Goal: Download file/media

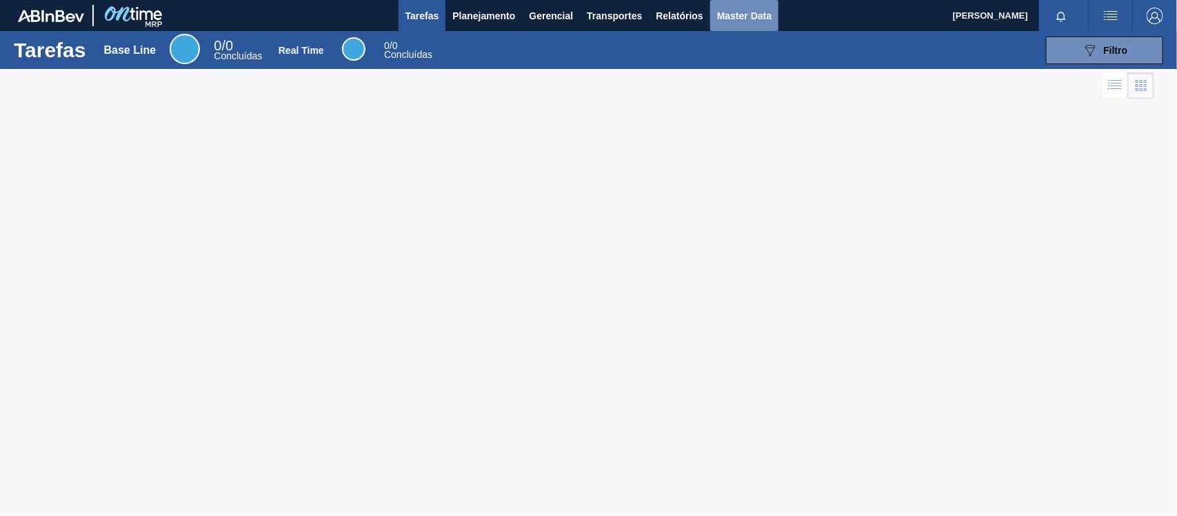
click at [722, 18] on span "Master Data" at bounding box center [744, 16] width 54 height 17
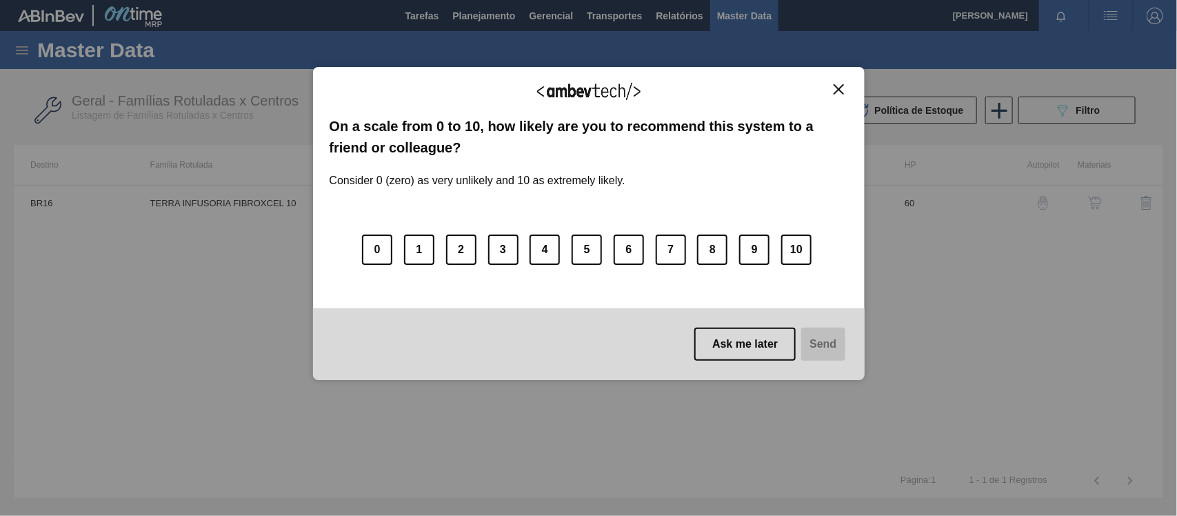
click at [836, 84] on img "Close" at bounding box center [838, 89] width 10 height 10
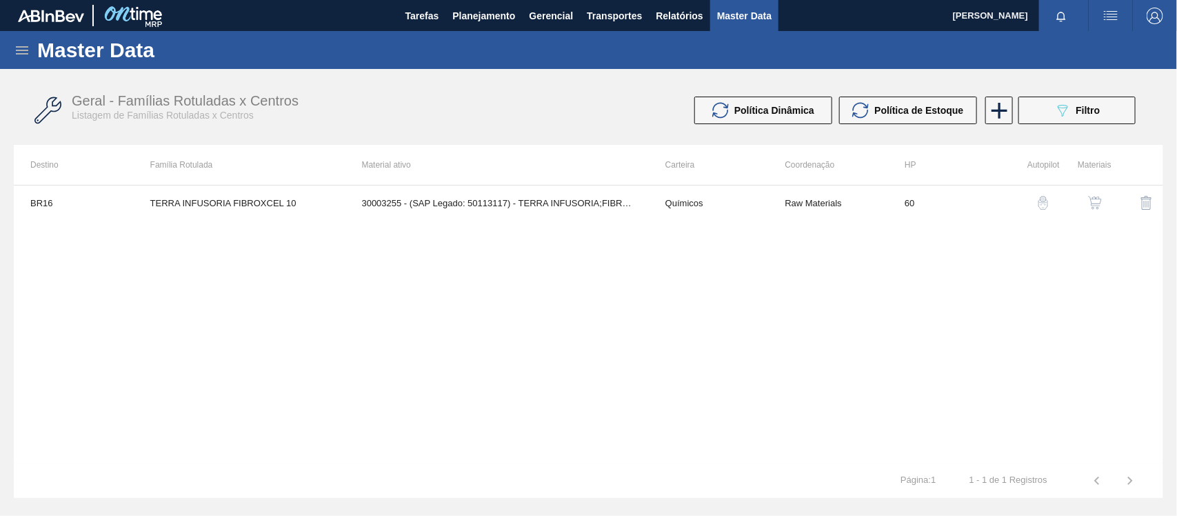
click at [21, 49] on icon at bounding box center [22, 50] width 17 height 17
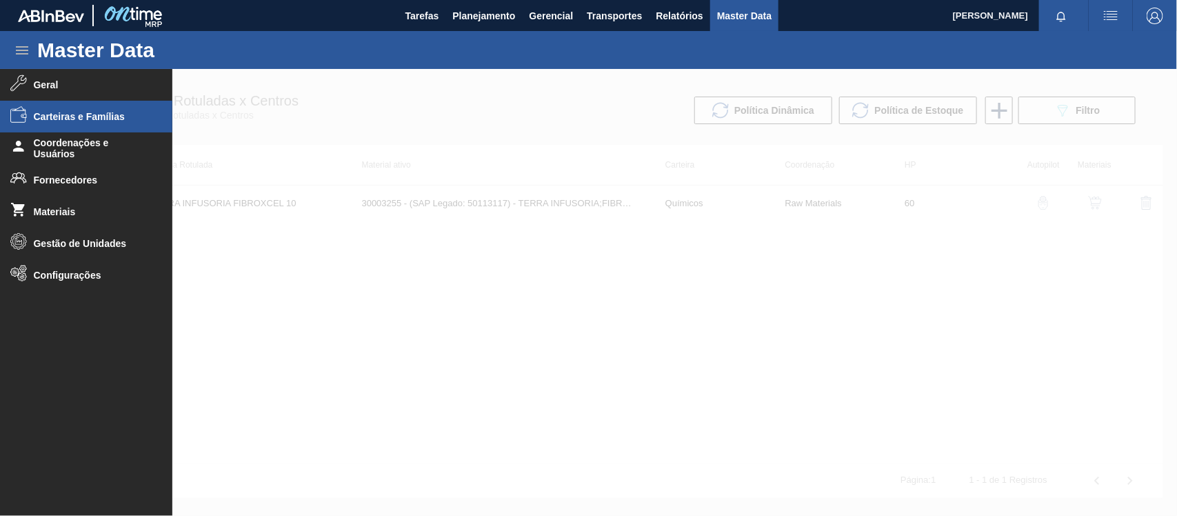
click at [103, 108] on li "Carteiras e Famílias" at bounding box center [86, 117] width 172 height 32
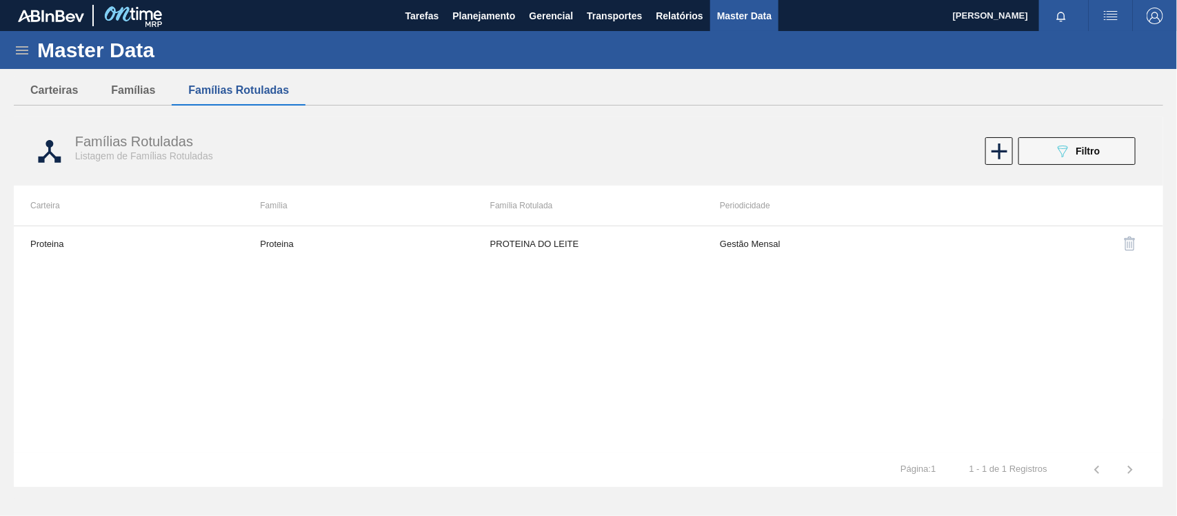
click at [11, 64] on div "Master Data" at bounding box center [588, 50] width 1177 height 38
click at [16, 54] on icon at bounding box center [22, 50] width 17 height 17
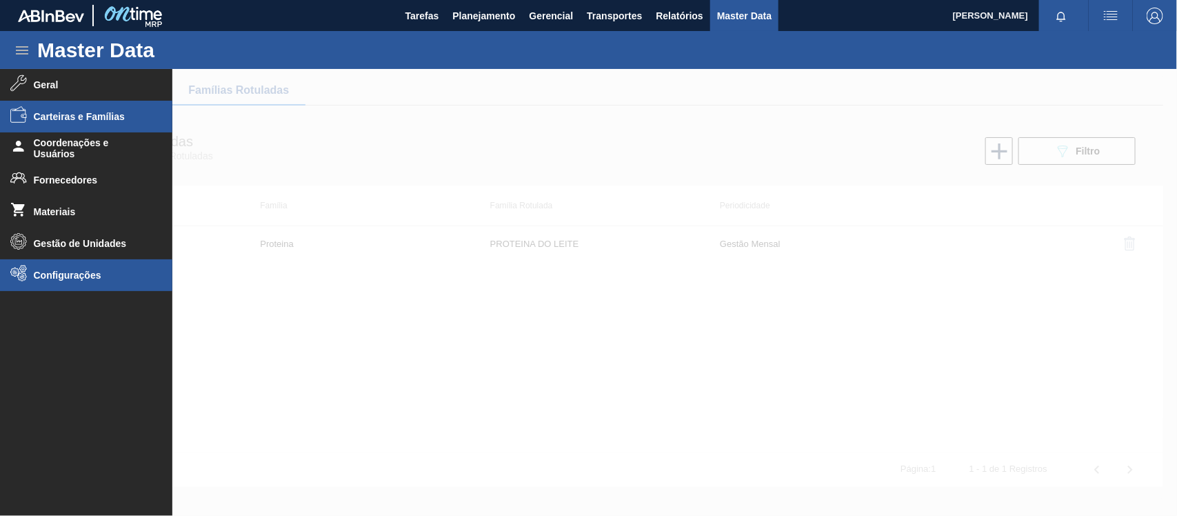
click at [63, 274] on span "Configurações" at bounding box center [91, 275] width 114 height 11
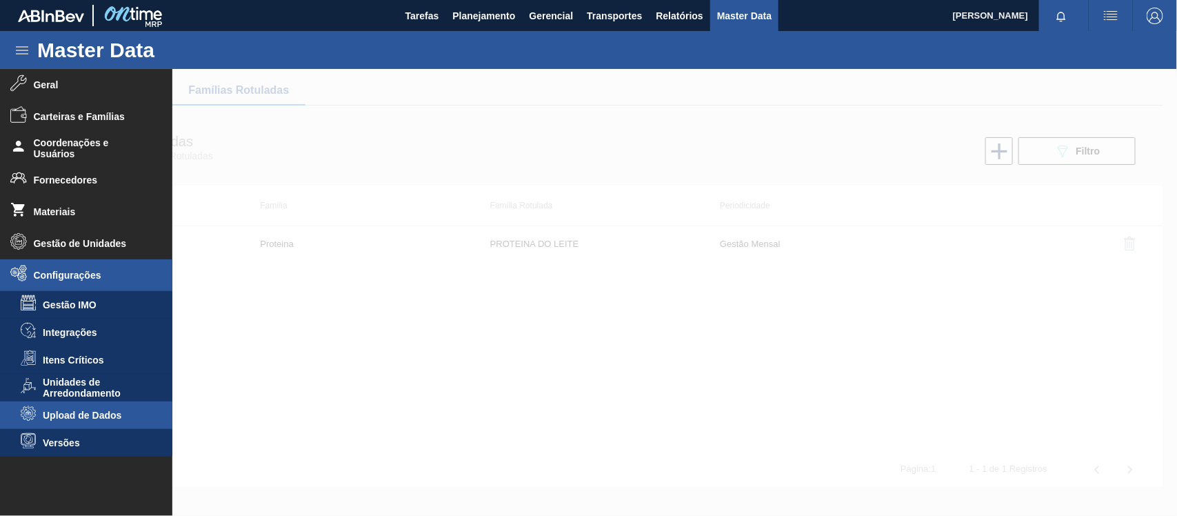
click at [123, 412] on span "Upload de Dados" at bounding box center [96, 414] width 106 height 11
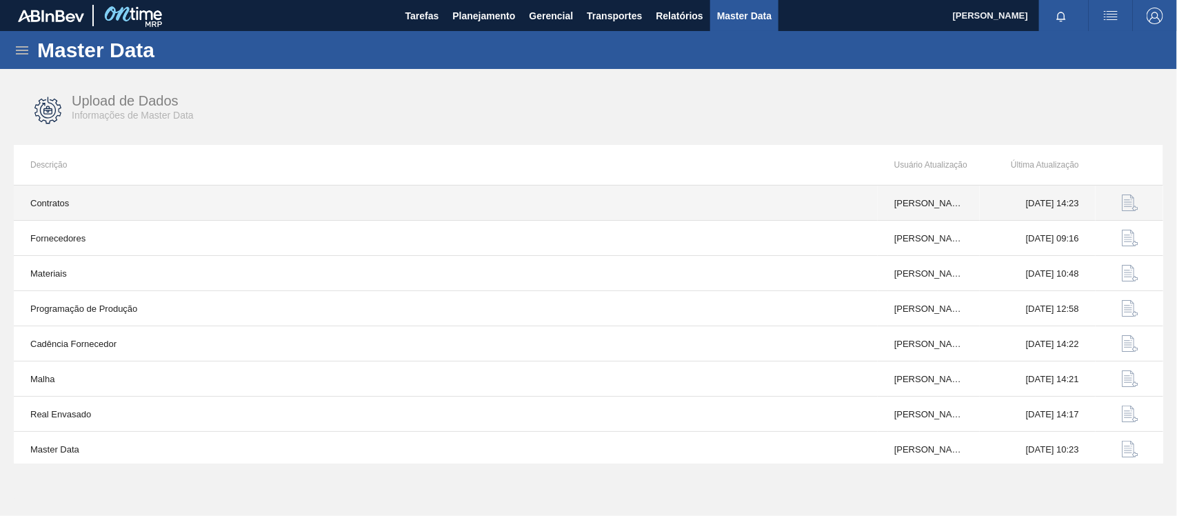
click at [1127, 201] on img "button" at bounding box center [1130, 202] width 17 height 17
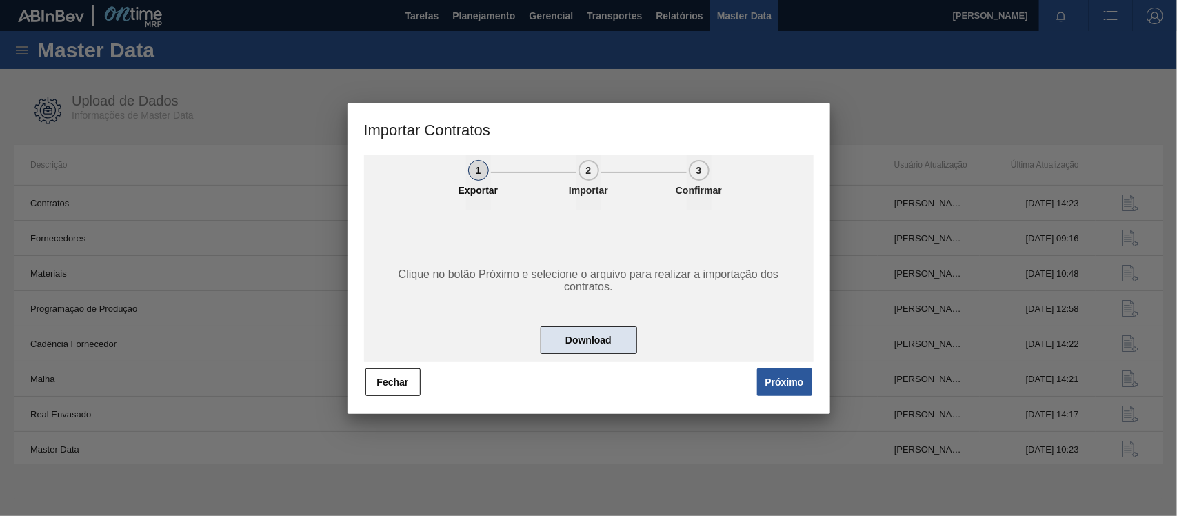
click at [611, 341] on button "Download" at bounding box center [588, 340] width 97 height 28
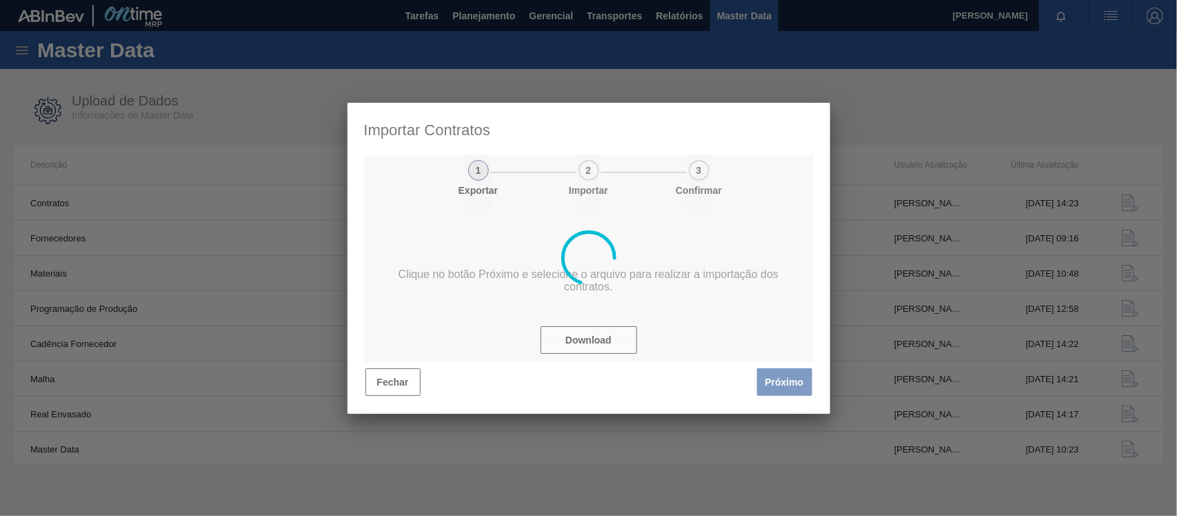
click at [401, 376] on div at bounding box center [588, 258] width 483 height 311
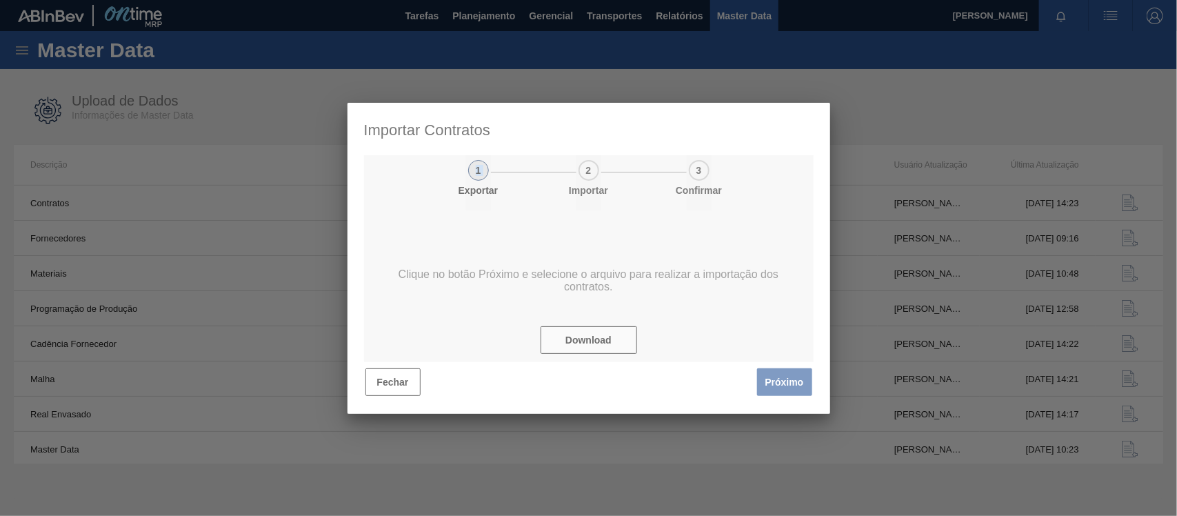
click at [401, 376] on div at bounding box center [588, 258] width 483 height 311
click at [1056, 470] on div at bounding box center [588, 258] width 1177 height 516
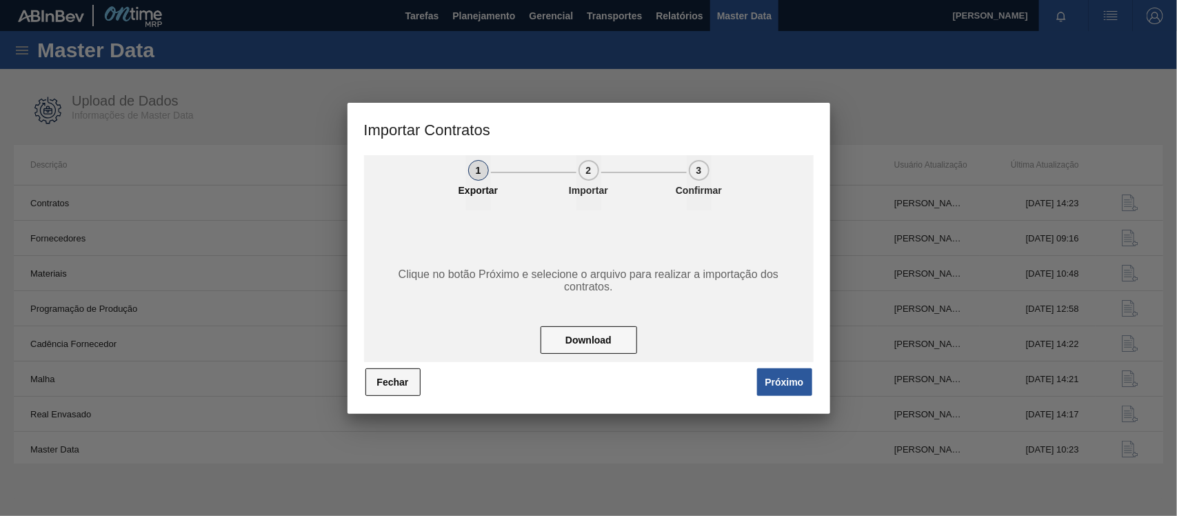
click at [377, 392] on button "Fechar" at bounding box center [392, 382] width 55 height 28
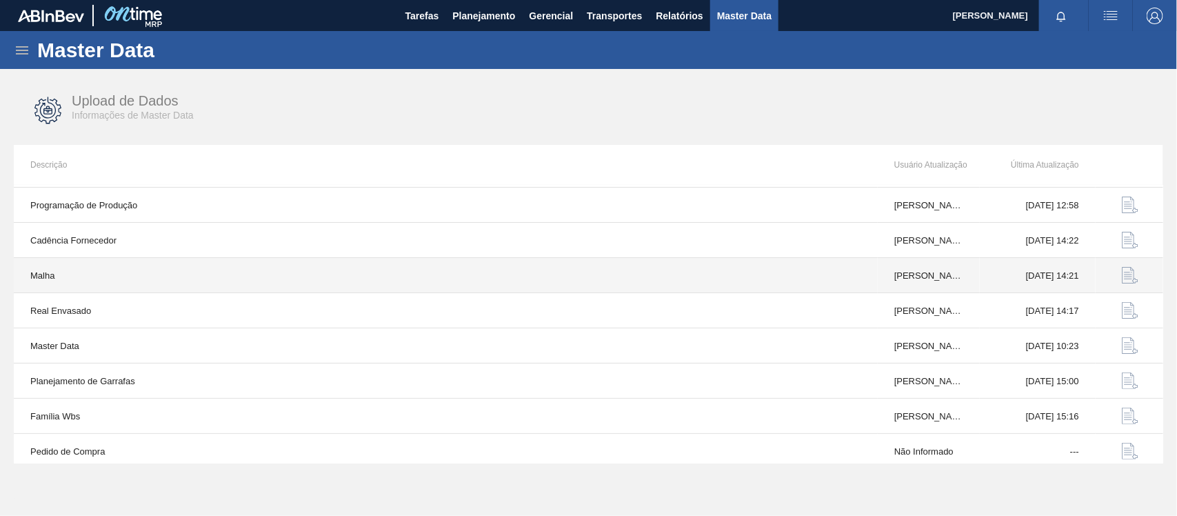
scroll to position [109, 0]
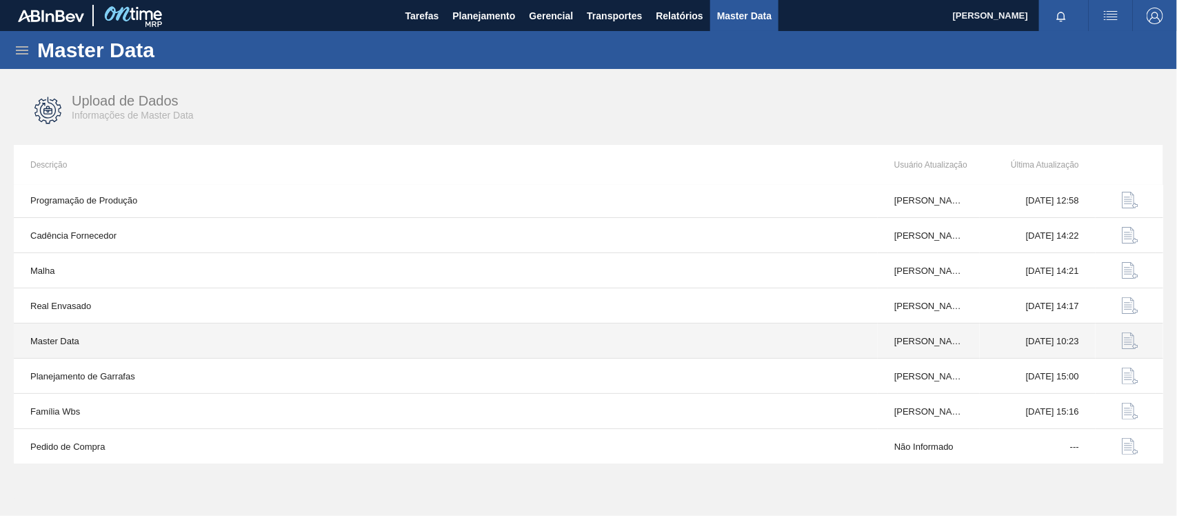
click at [1132, 345] on img "button" at bounding box center [1130, 340] width 17 height 17
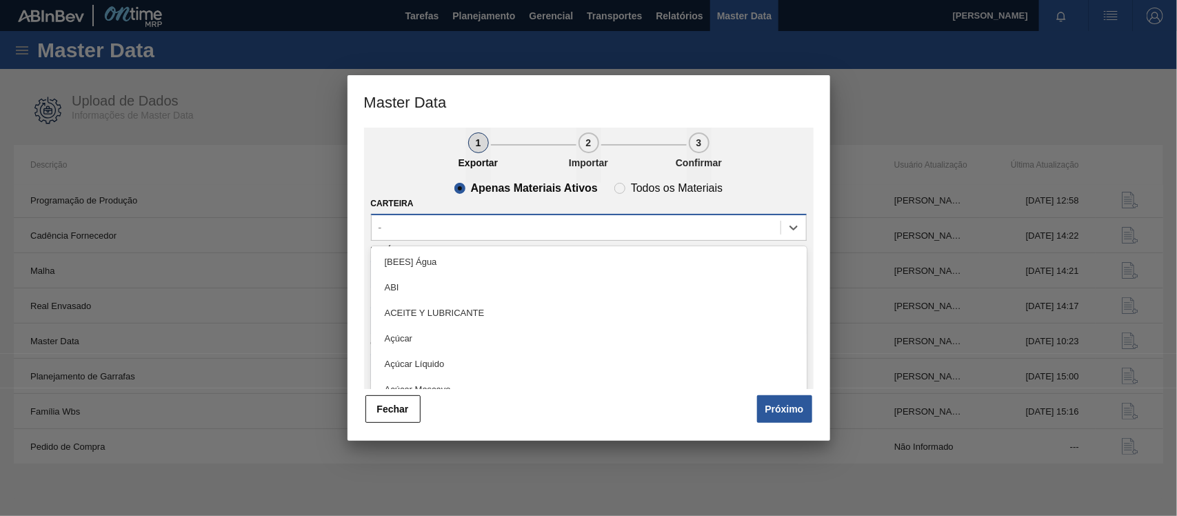
click at [708, 225] on div "-" at bounding box center [576, 227] width 409 height 20
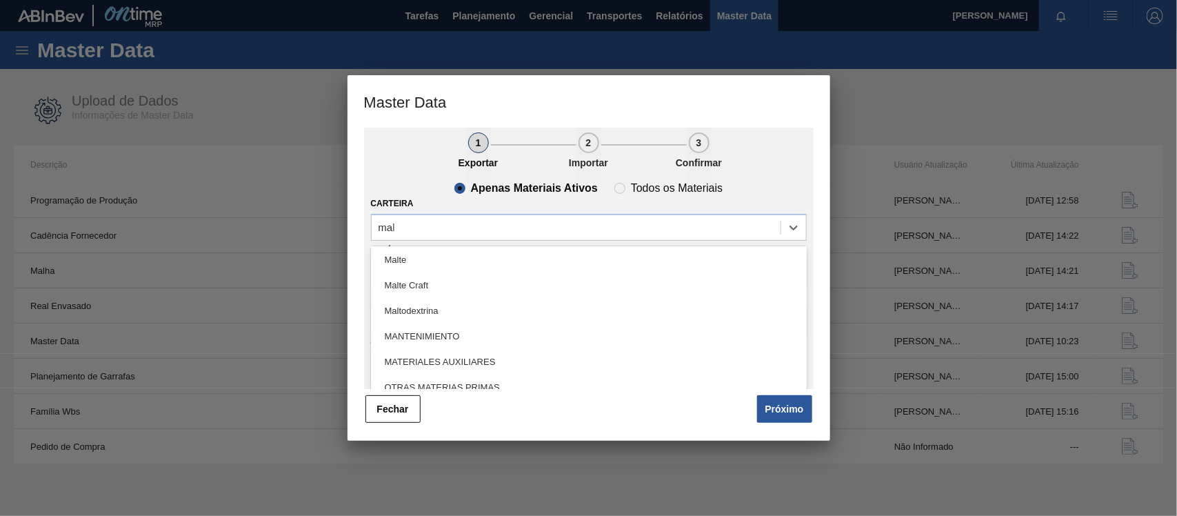
scroll to position [0, 0]
type input "malte"
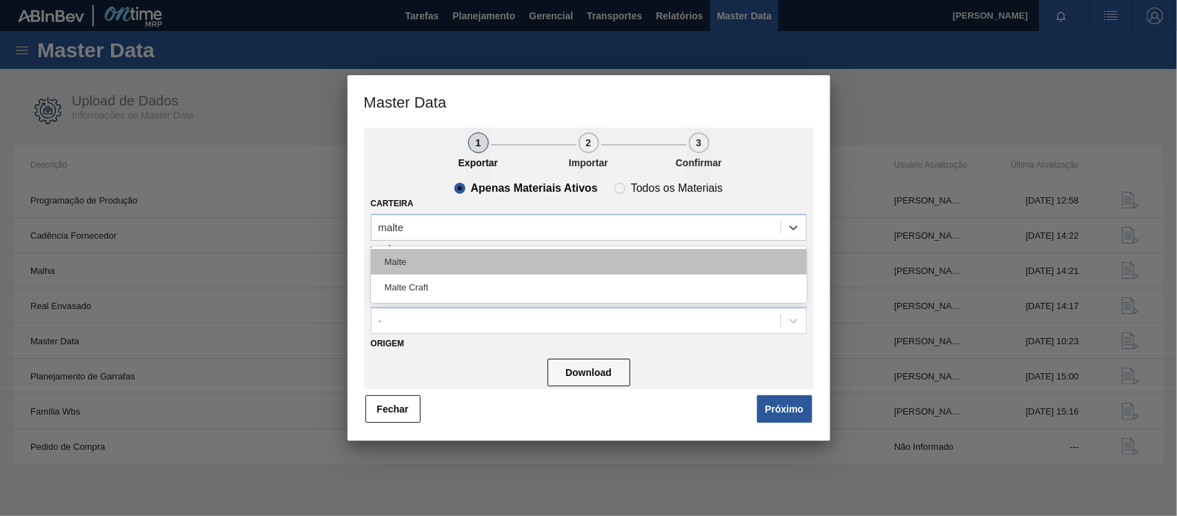
click at [527, 269] on div "Malte" at bounding box center [589, 262] width 436 height 26
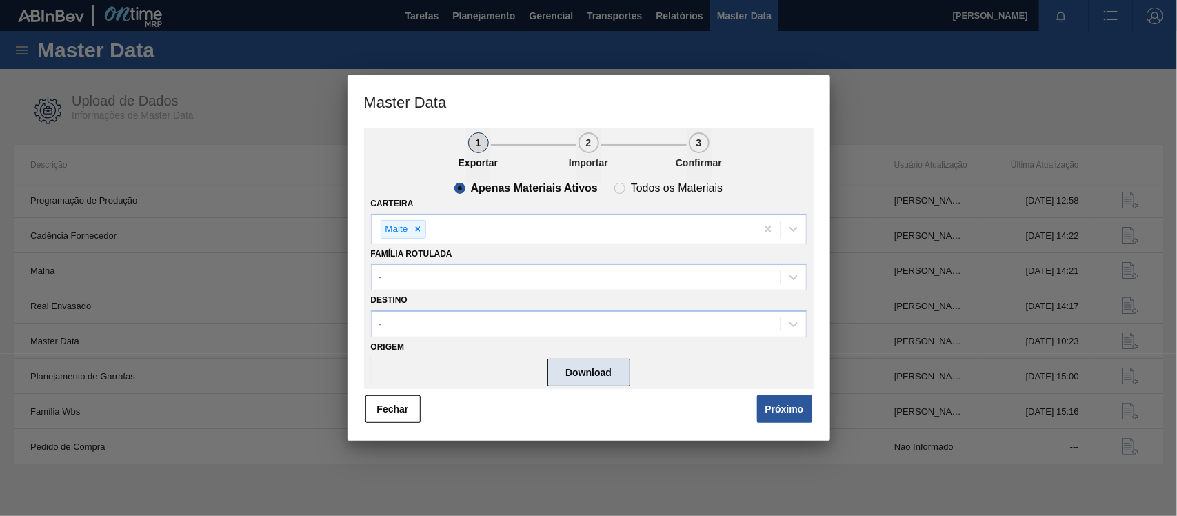
click at [596, 367] on button "Download" at bounding box center [588, 372] width 83 height 28
click at [618, 367] on button "Download" at bounding box center [588, 372] width 83 height 28
click at [636, 274] on div "-" at bounding box center [576, 277] width 409 height 20
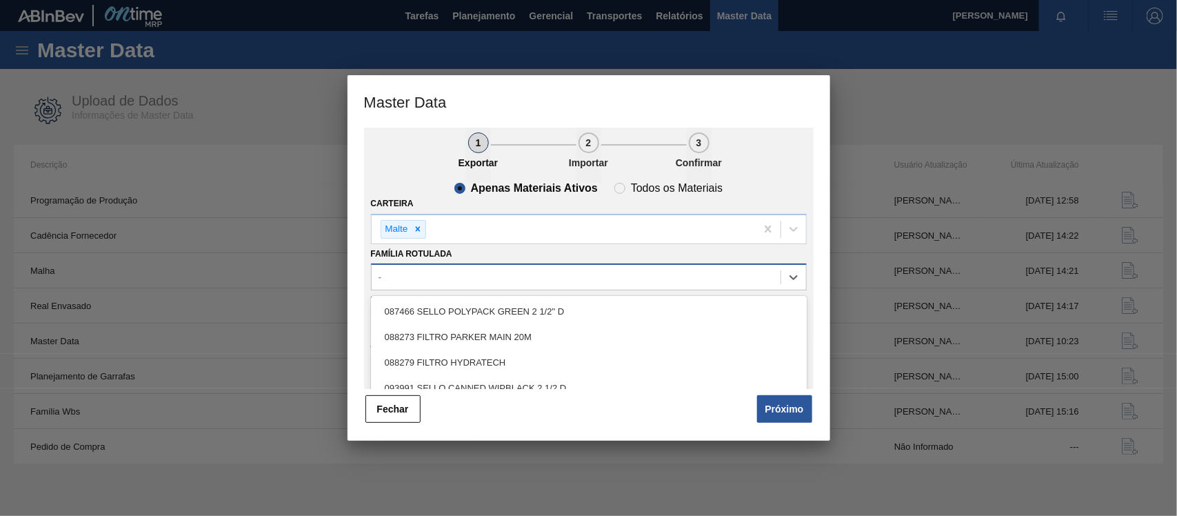
click at [636, 274] on div "-" at bounding box center [576, 277] width 409 height 20
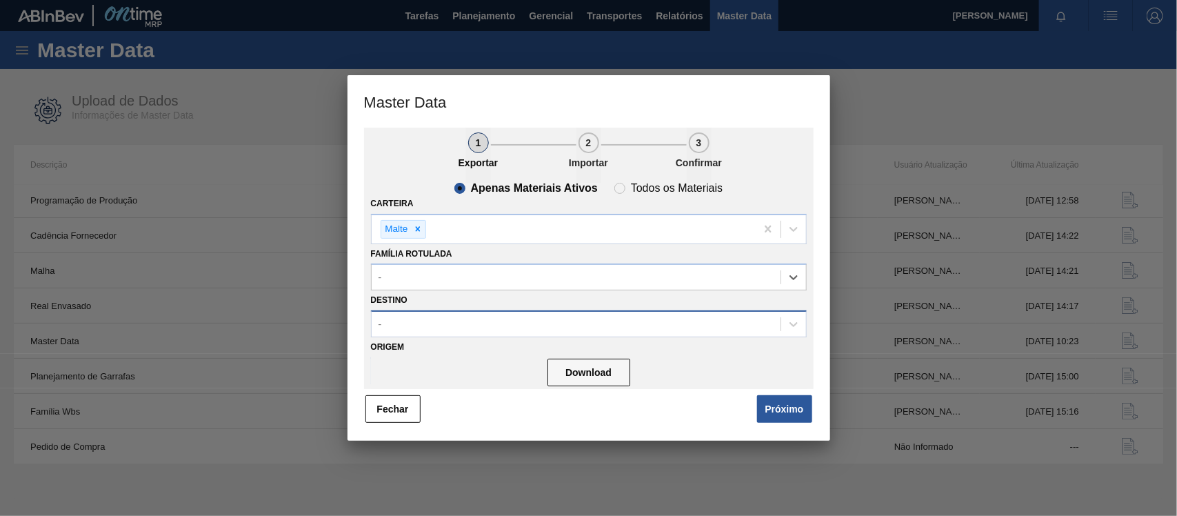
click at [560, 311] on div "-" at bounding box center [589, 323] width 436 height 27
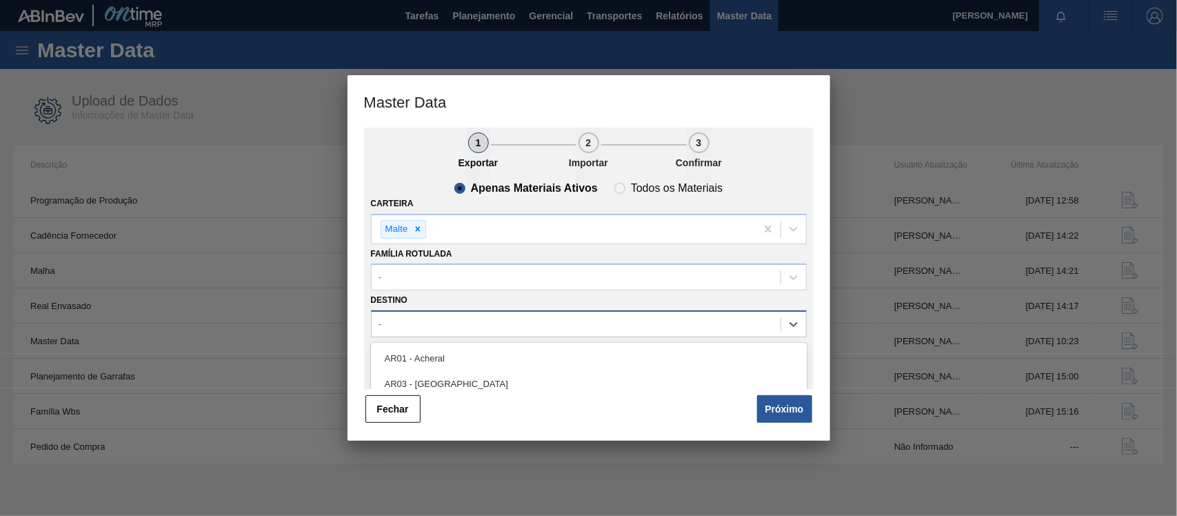
click at [560, 311] on div "-" at bounding box center [589, 323] width 436 height 27
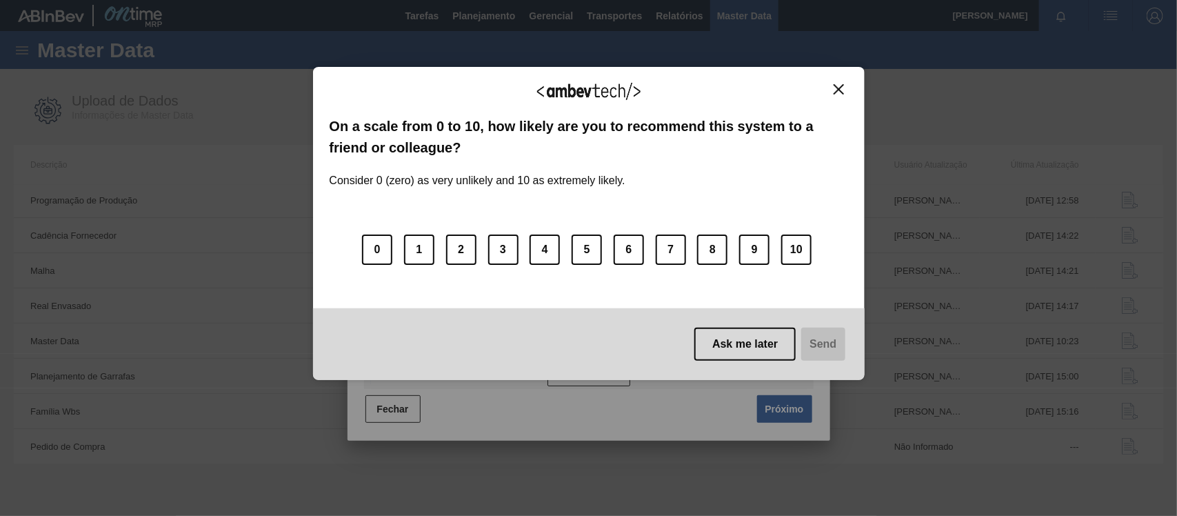
click at [836, 92] on img "Close" at bounding box center [838, 89] width 10 height 10
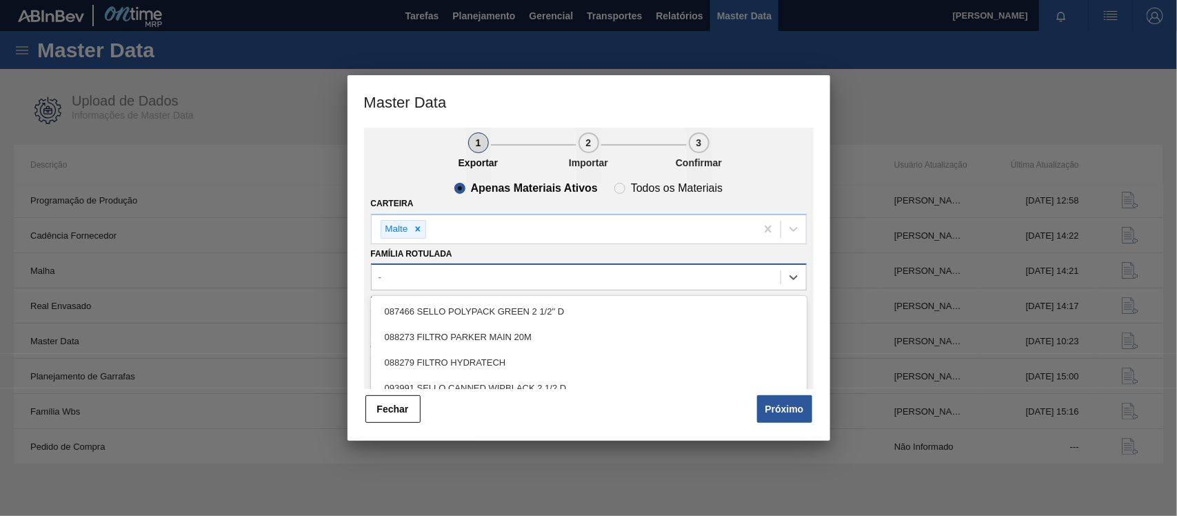
click at [467, 263] on div "-" at bounding box center [589, 276] width 436 height 27
type Rotulada "malte mai"
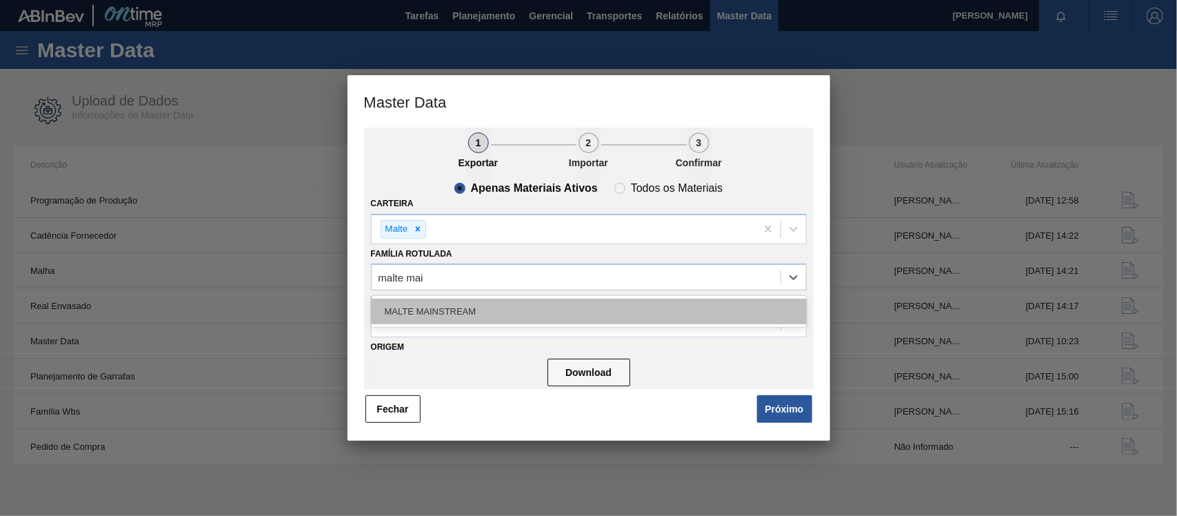
click at [494, 307] on div "MALTE MAINSTREAM" at bounding box center [589, 311] width 436 height 26
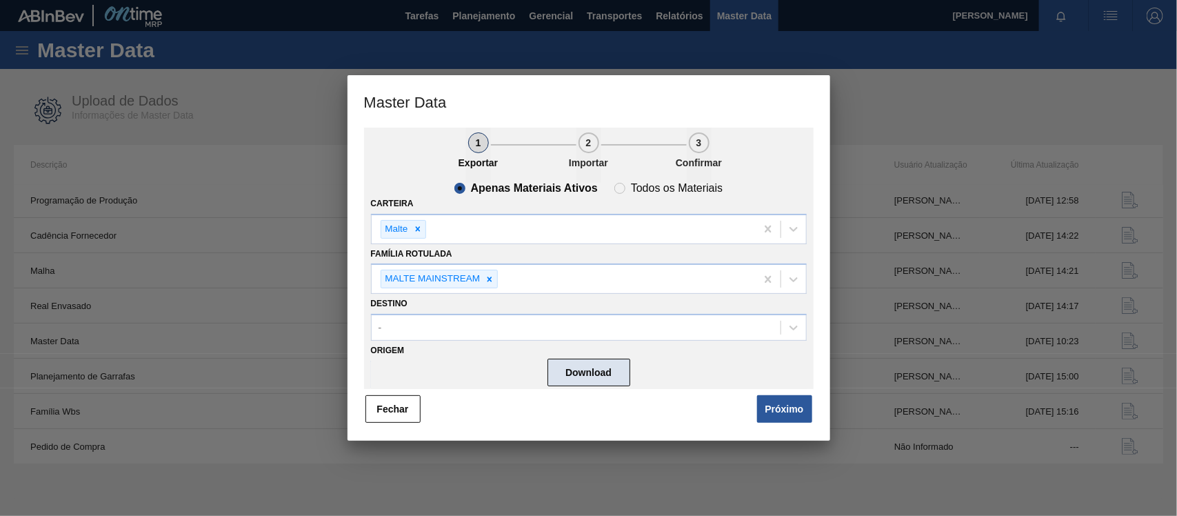
click at [570, 365] on button "Download" at bounding box center [588, 372] width 83 height 28
click at [381, 405] on button "Fechar" at bounding box center [392, 409] width 55 height 28
